Goal: Navigation & Orientation: Find specific page/section

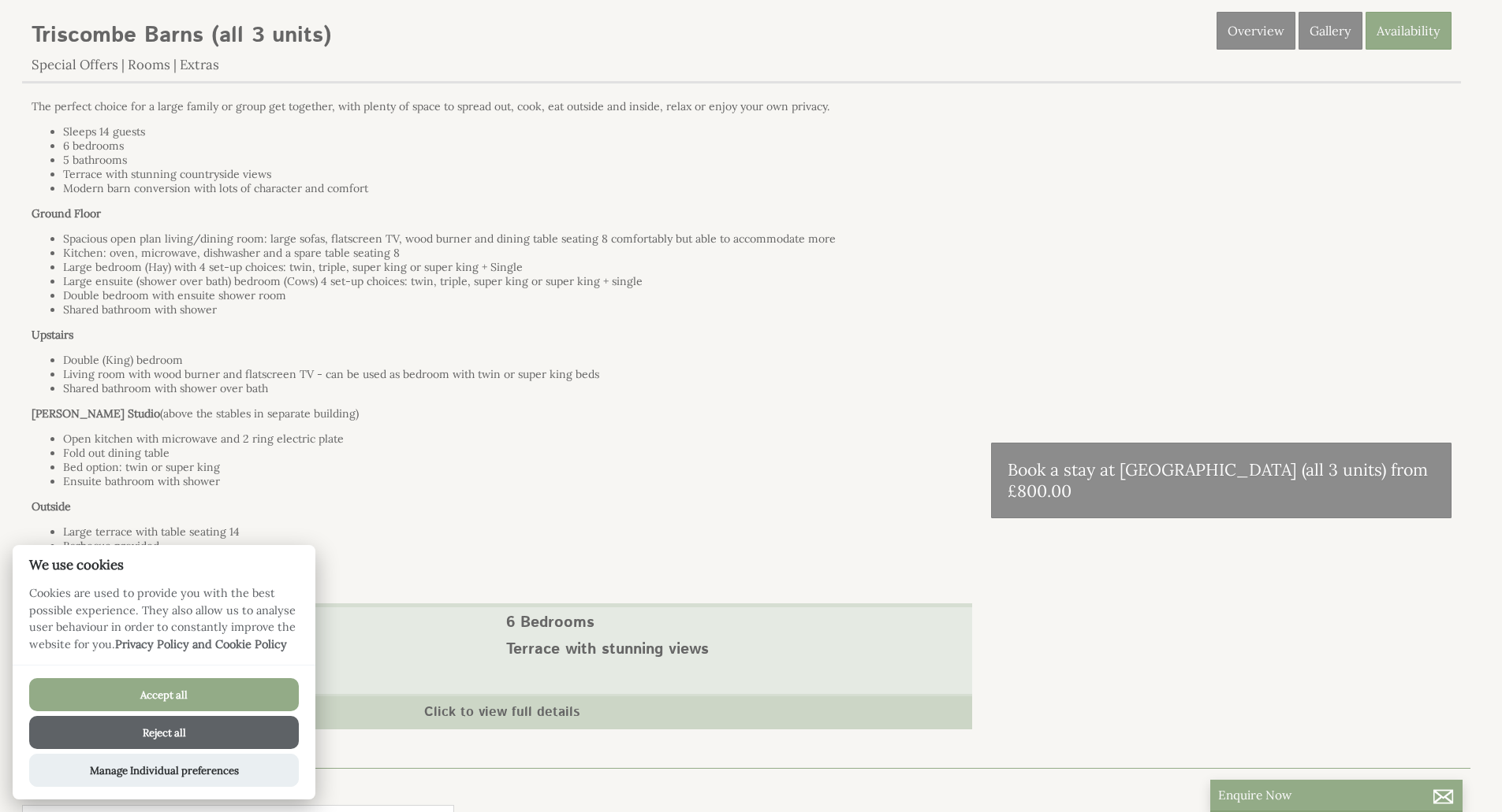
scroll to position [470, 0]
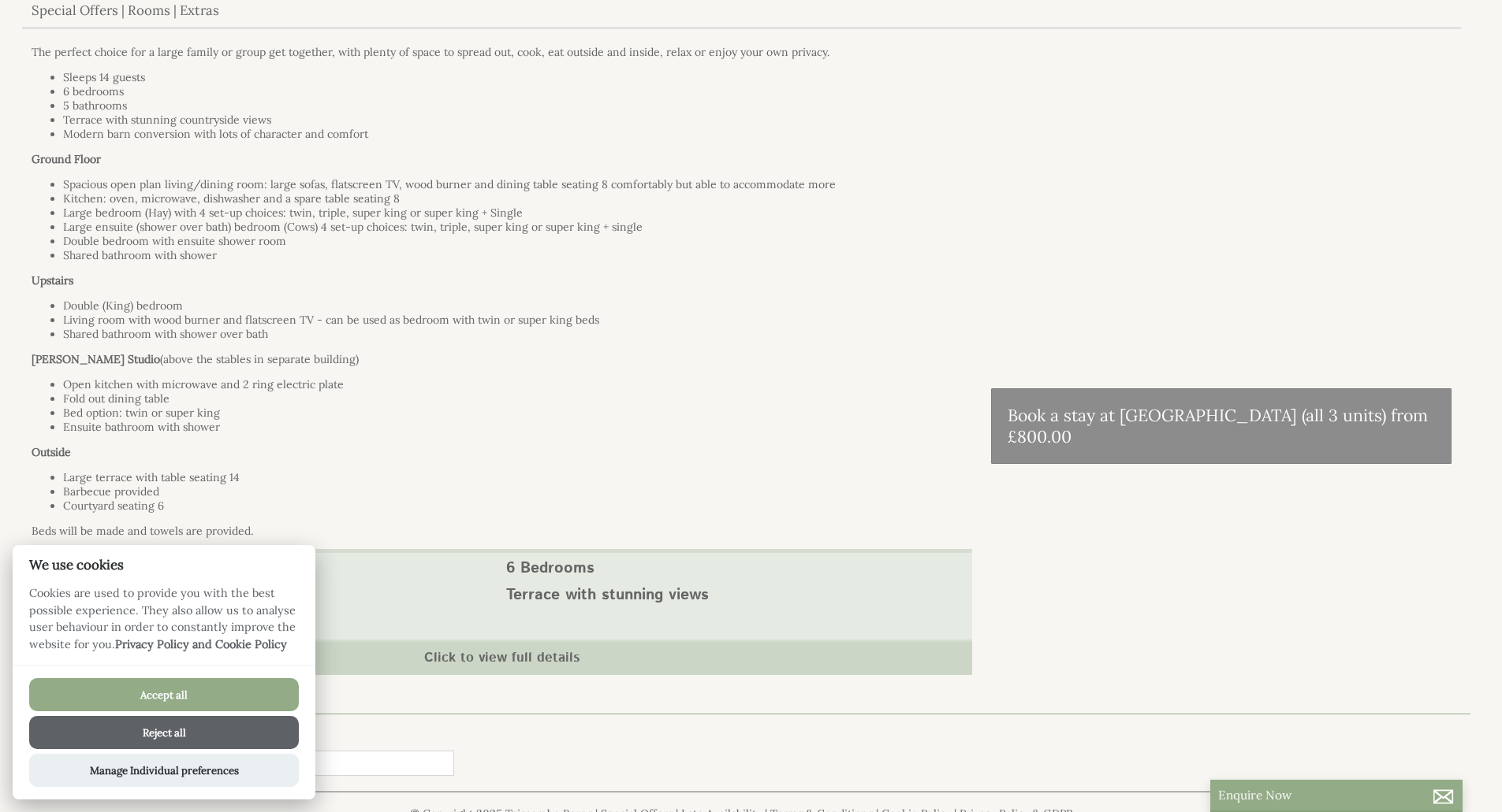
click at [168, 738] on button "Reject all" at bounding box center [164, 732] width 269 height 33
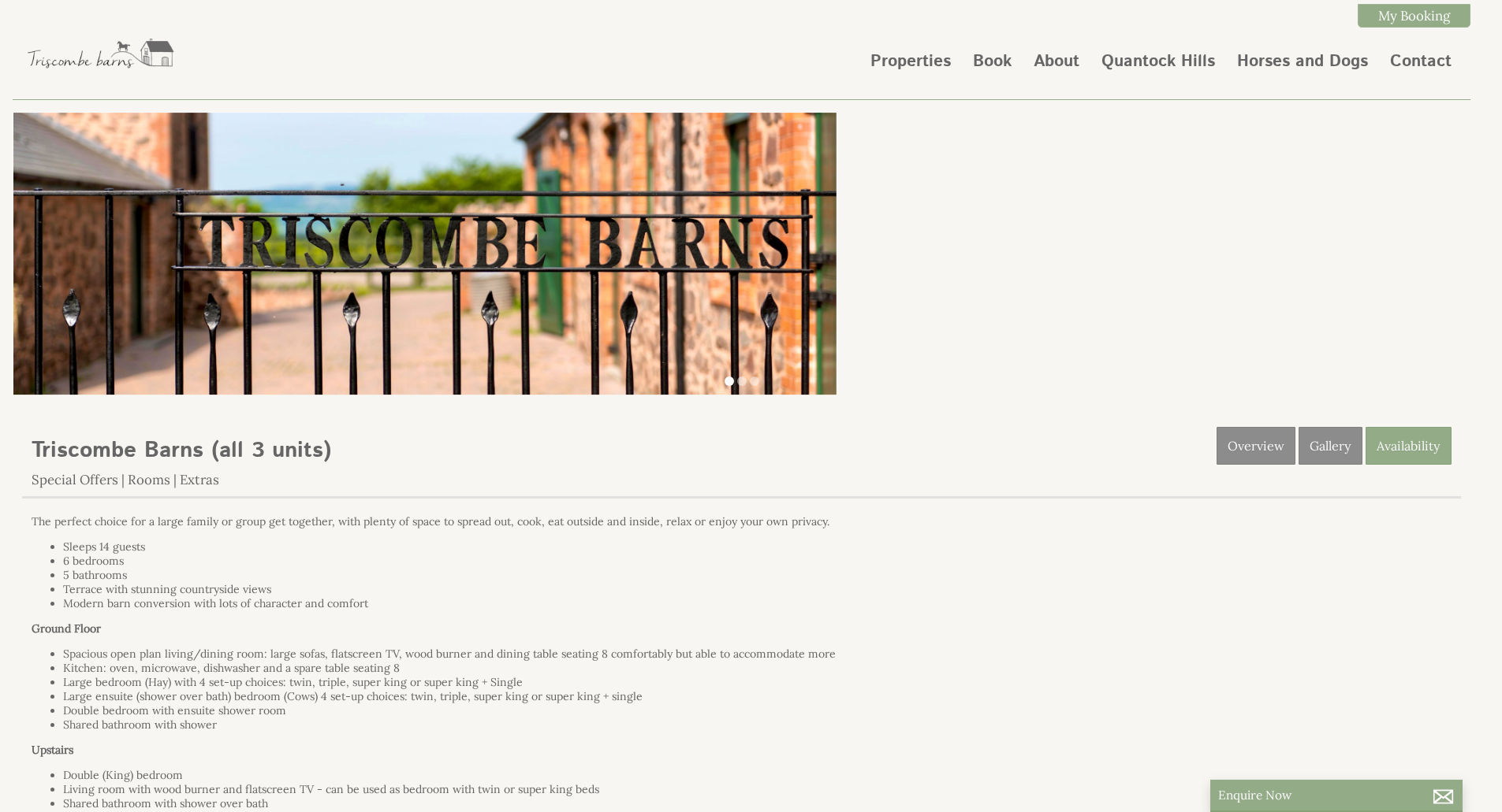
click at [1501, 2] on html "Properties Book About [GEOGRAPHIC_DATA] Horses and Dogs Contact My Booking My B…" at bounding box center [751, 715] width 1502 height 1430
click at [996, 63] on link "Book" at bounding box center [992, 62] width 39 height 24
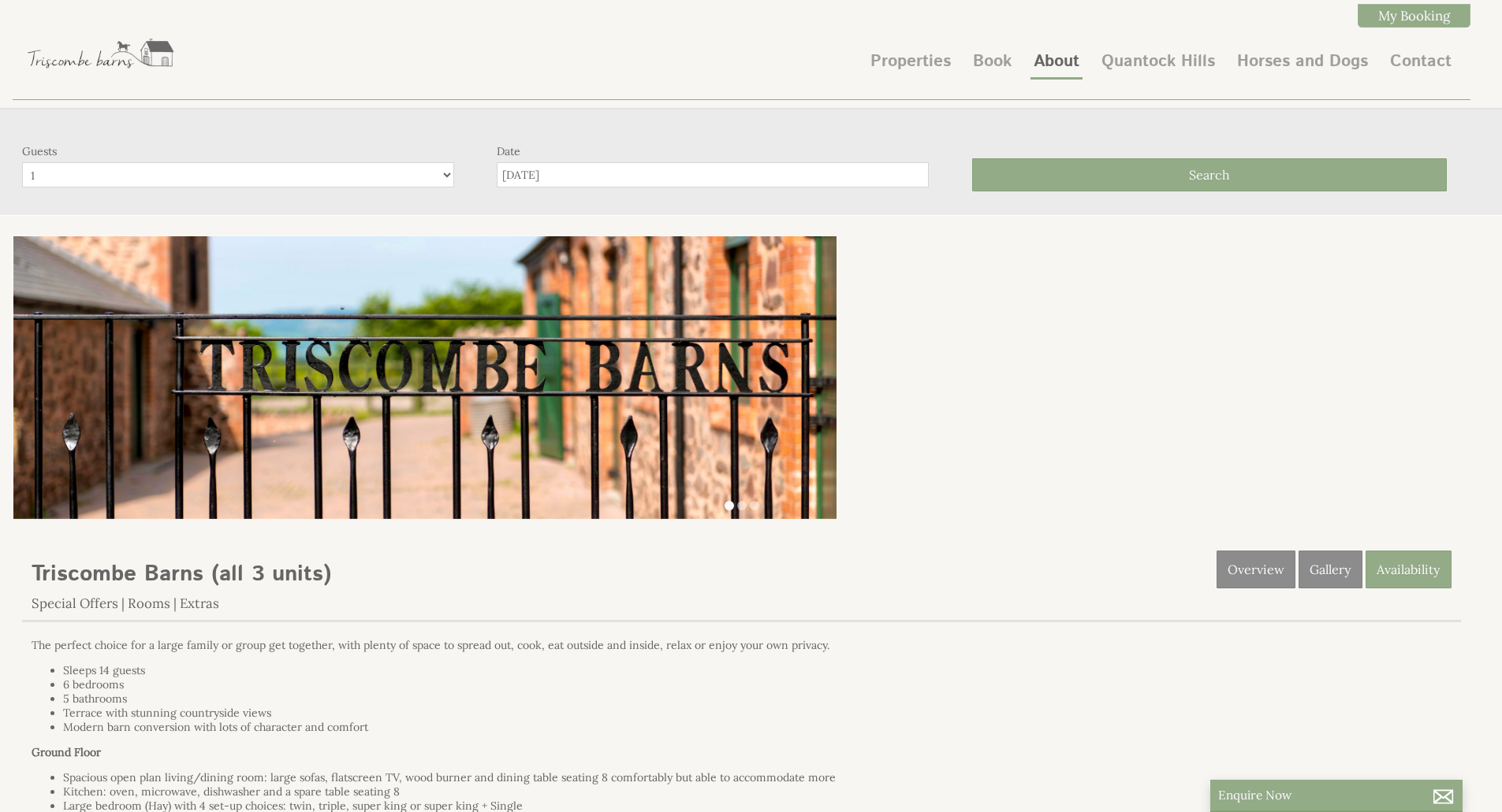
click at [1042, 60] on link "About" at bounding box center [1056, 62] width 46 height 24
